Goal: Task Accomplishment & Management: Use online tool/utility

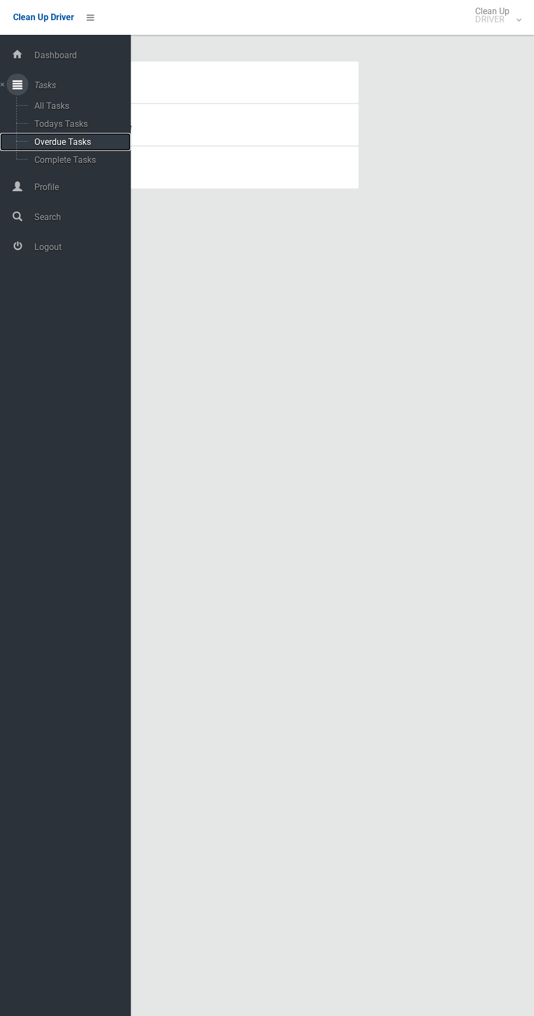
click at [44, 142] on span "Overdue Tasks" at bounding box center [76, 142] width 90 height 10
click at [56, 140] on span "Overdue Tasks" at bounding box center [76, 142] width 90 height 10
click at [60, 121] on span "Todays Tasks" at bounding box center [76, 124] width 90 height 10
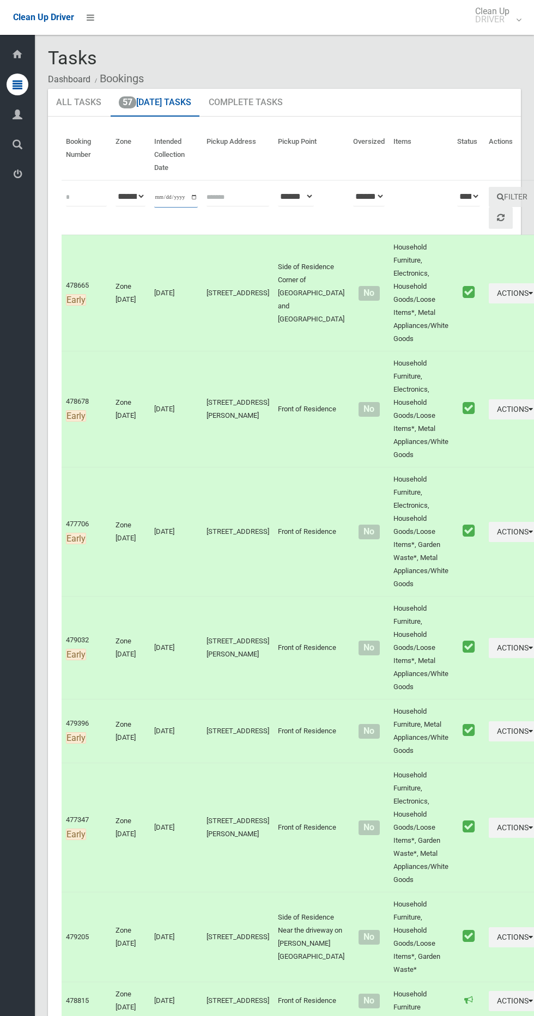
click at [162, 190] on input "**********" at bounding box center [176, 197] width 44 height 20
type input "**********"
click at [488, 192] on button "Filter" at bounding box center [511, 197] width 47 height 20
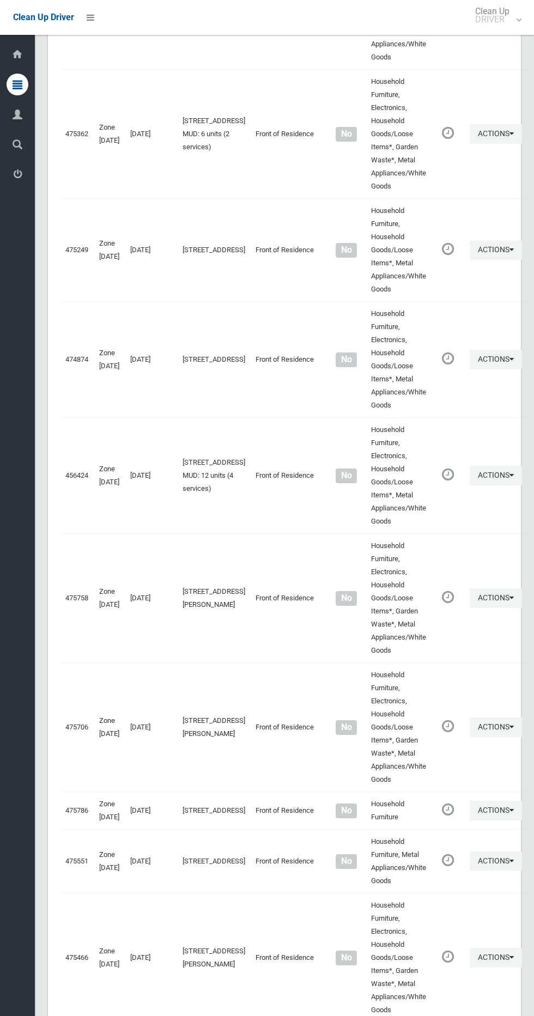
scroll to position [3662, 0]
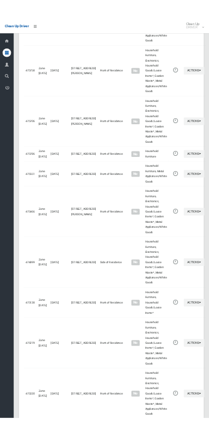
scroll to position [3563, 0]
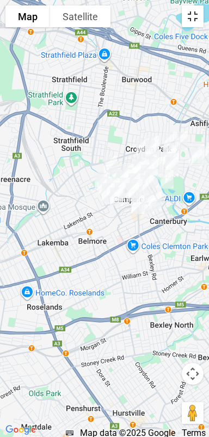
click at [192, 22] on button "Toggle fullscreen view" at bounding box center [193, 16] width 22 height 22
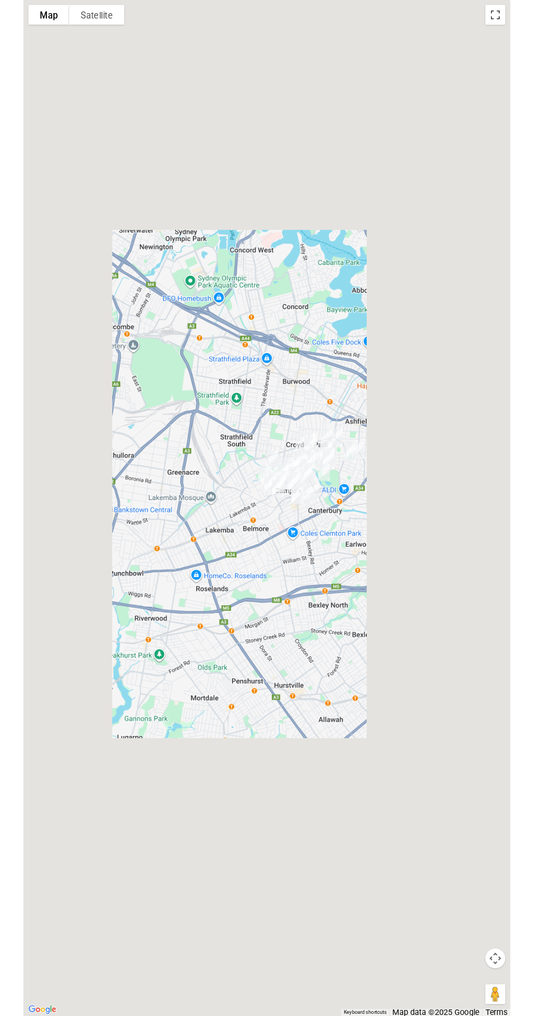
scroll to position [3615, 0]
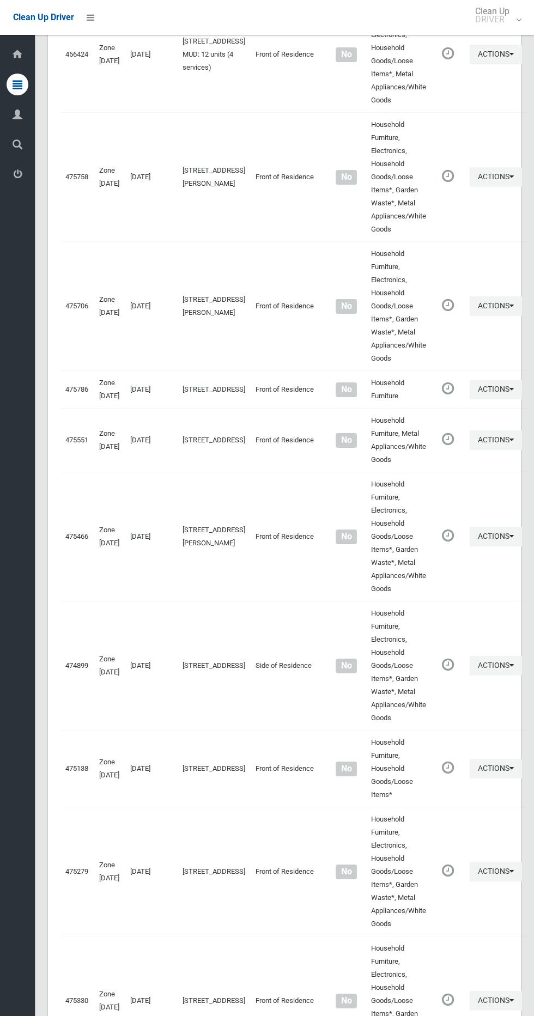
click at [106, 13] on div "Clean Up Driver" at bounding box center [53, 17] width 107 height 35
click at [70, 28] on div "Clean Up Driver" at bounding box center [43, 17] width 61 height 35
click at [91, 14] on icon at bounding box center [91, 17] width 8 height 19
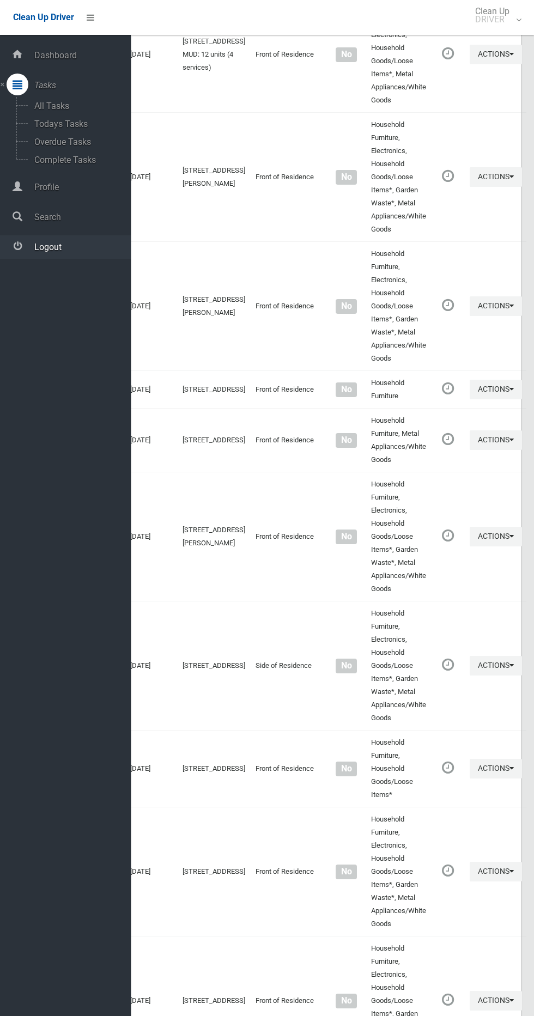
click at [75, 246] on span "Logout" at bounding box center [81, 247] width 100 height 10
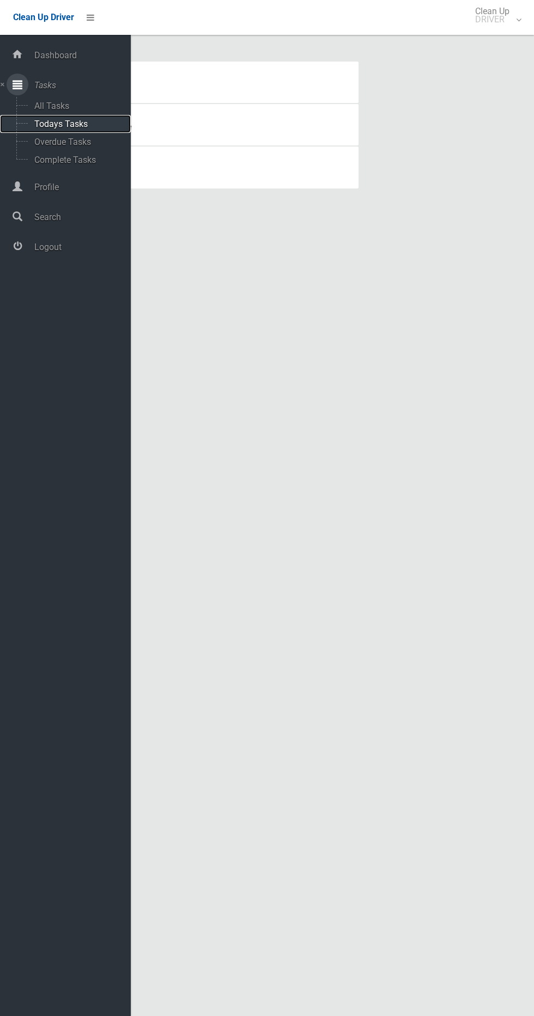
click at [112, 130] on link "Todays Tasks" at bounding box center [65, 124] width 131 height 18
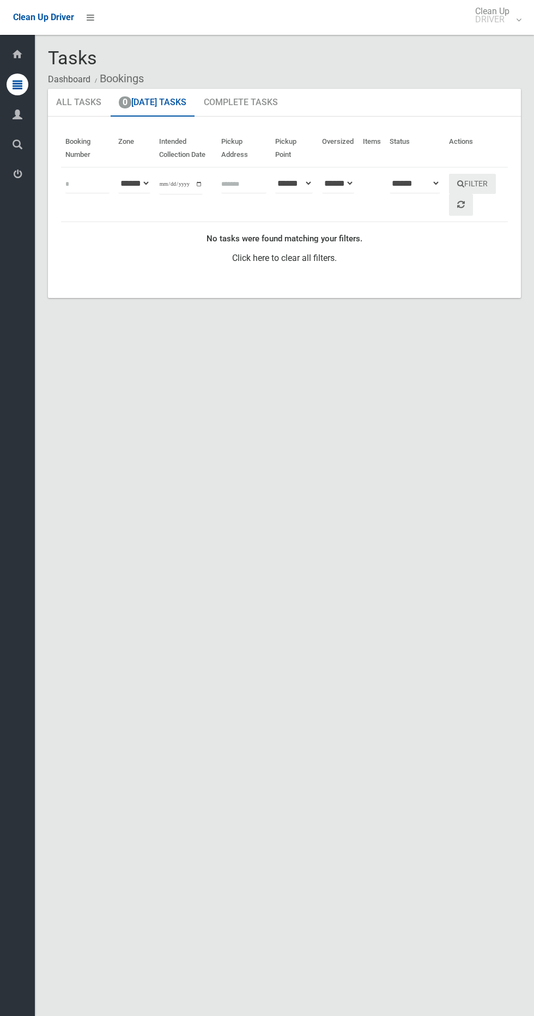
type input "**********"
click at [488, 186] on button "Filter" at bounding box center [472, 184] width 47 height 20
click at [90, 17] on icon at bounding box center [91, 17] width 8 height 19
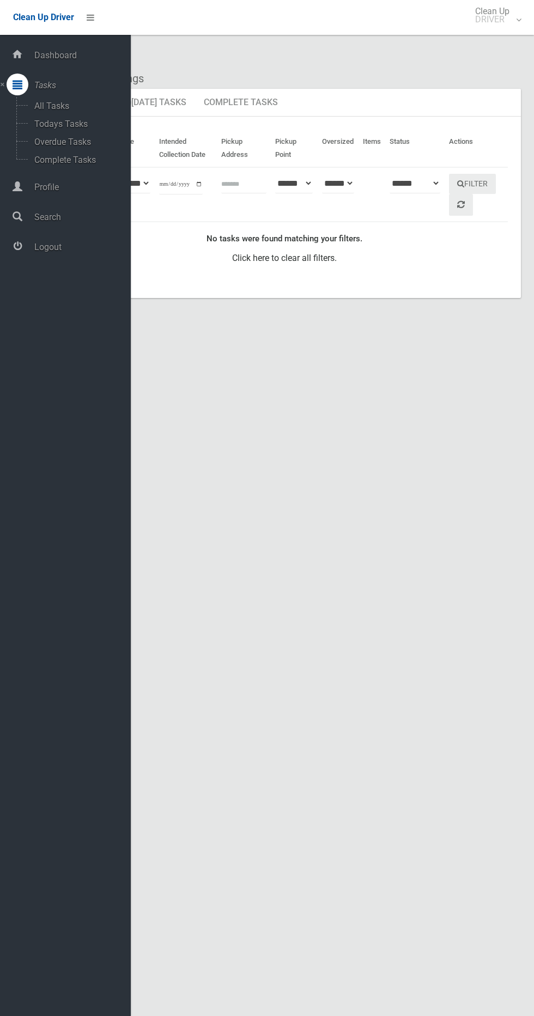
click at [101, 26] on div "Clean Up Driver" at bounding box center [53, 17] width 107 height 35
click at [272, 68] on div "Tasks Dashboard Bookings" at bounding box center [284, 68] width 473 height 41
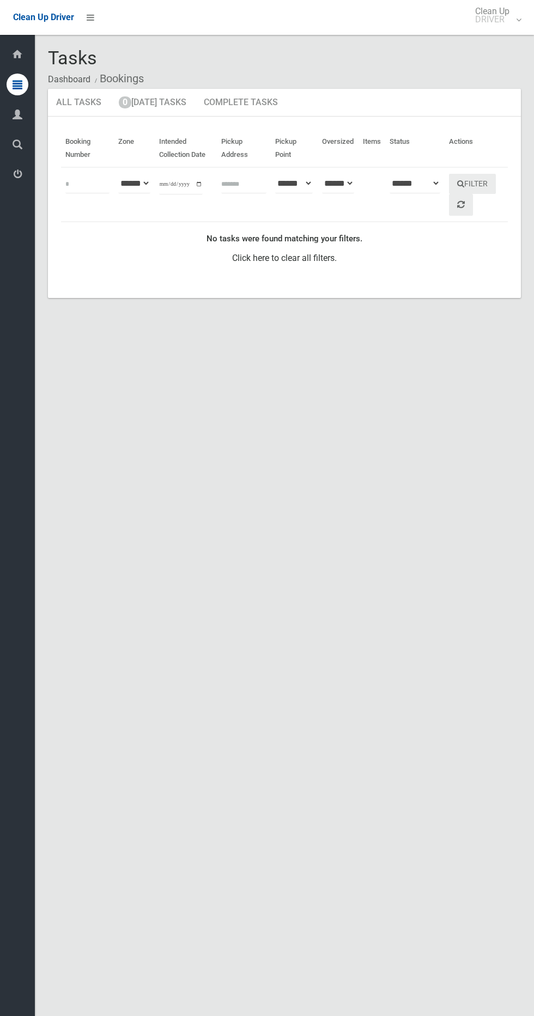
click at [317, 63] on div "Tasks Dashboard Bookings" at bounding box center [284, 68] width 473 height 41
click at [176, 186] on input "**********" at bounding box center [181, 184] width 44 height 20
click at [492, 180] on button "Filter" at bounding box center [472, 184] width 47 height 20
click at [90, 17] on icon at bounding box center [91, 17] width 8 height 19
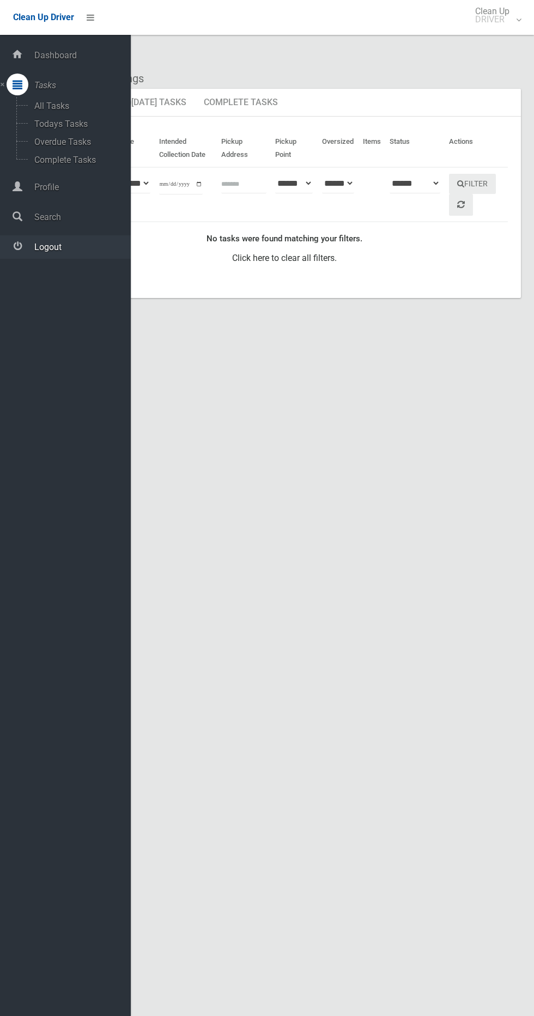
click at [79, 254] on link "Logout" at bounding box center [65, 246] width 131 height 23
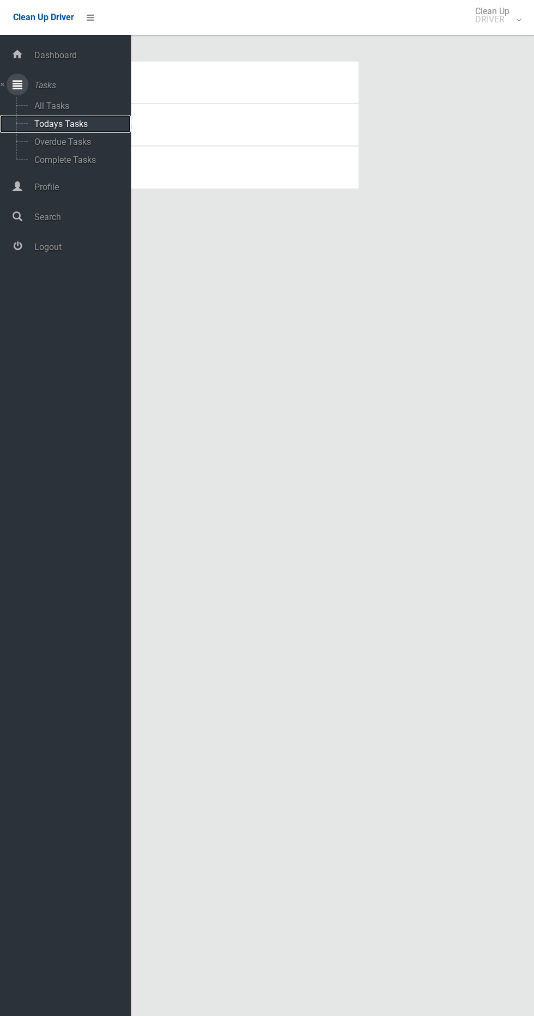
click at [97, 124] on span "Todays Tasks" at bounding box center [76, 124] width 90 height 10
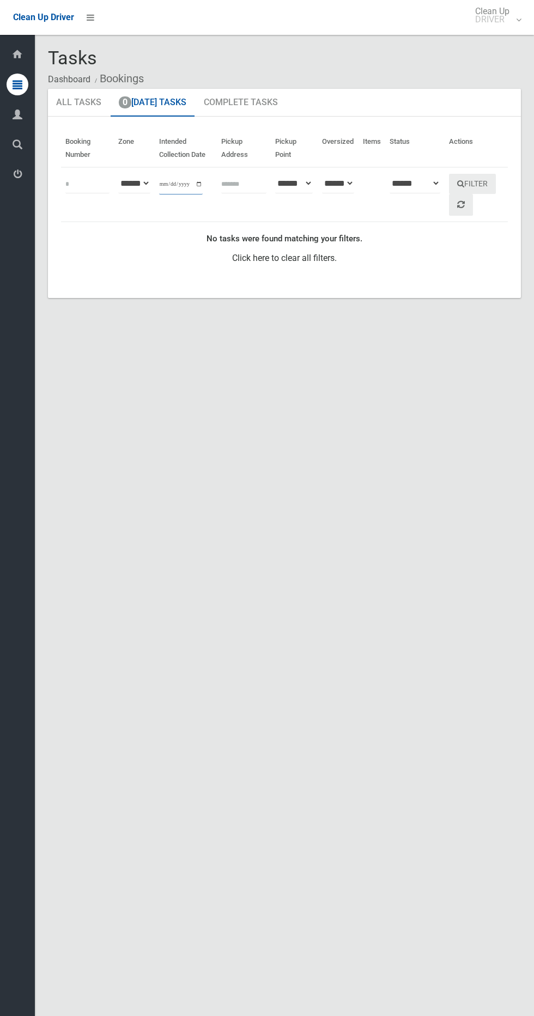
click at [179, 180] on input "**********" at bounding box center [181, 184] width 44 height 20
type input "**********"
click at [492, 188] on button "Filter" at bounding box center [472, 184] width 47 height 20
click at [490, 178] on button "Filter" at bounding box center [472, 184] width 47 height 20
click at [90, 17] on icon at bounding box center [91, 17] width 8 height 19
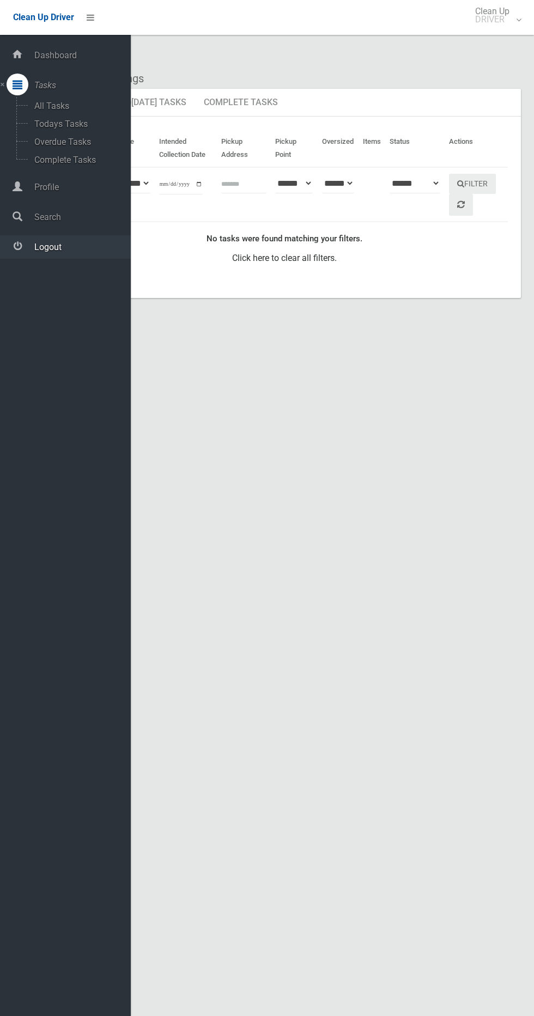
click at [78, 246] on span "Logout" at bounding box center [81, 247] width 100 height 10
